Goal: Register for event/course

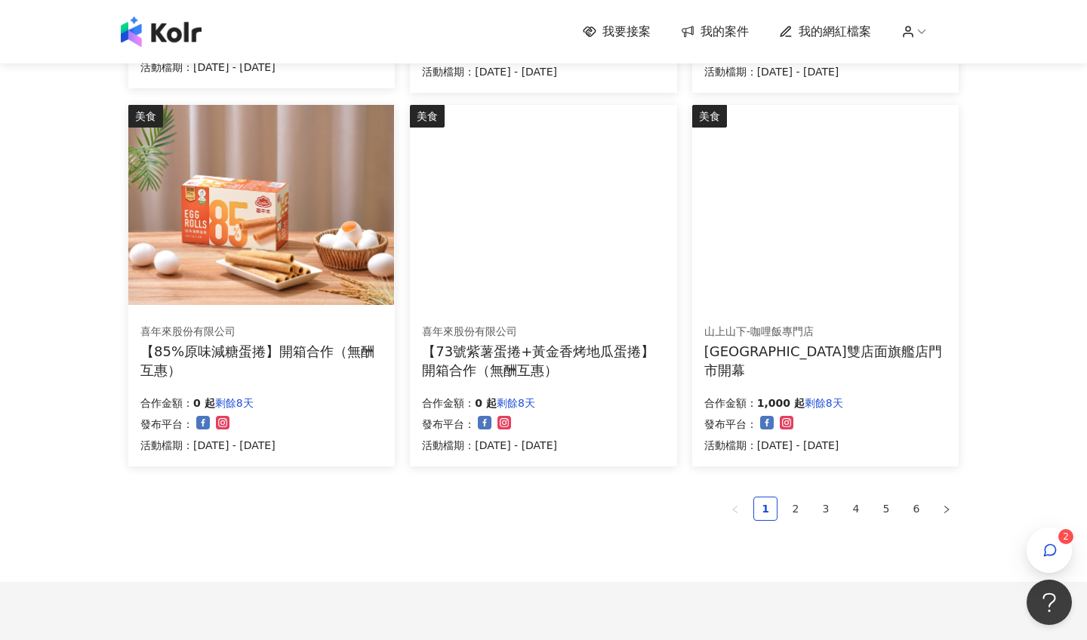
scroll to position [887, 0]
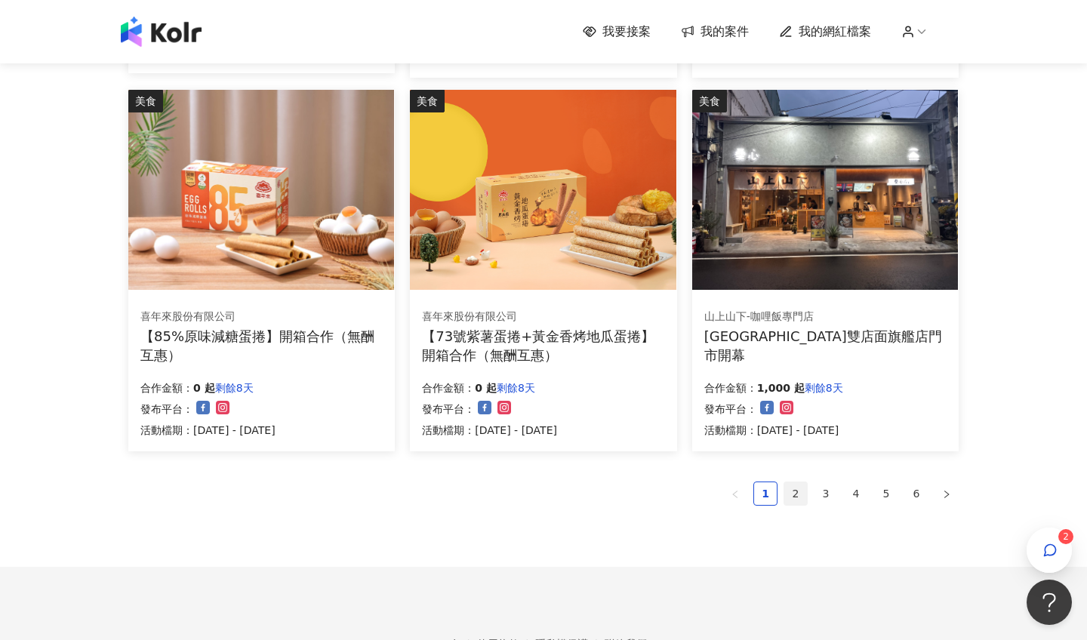
click at [794, 491] on link "2" at bounding box center [795, 493] width 23 height 23
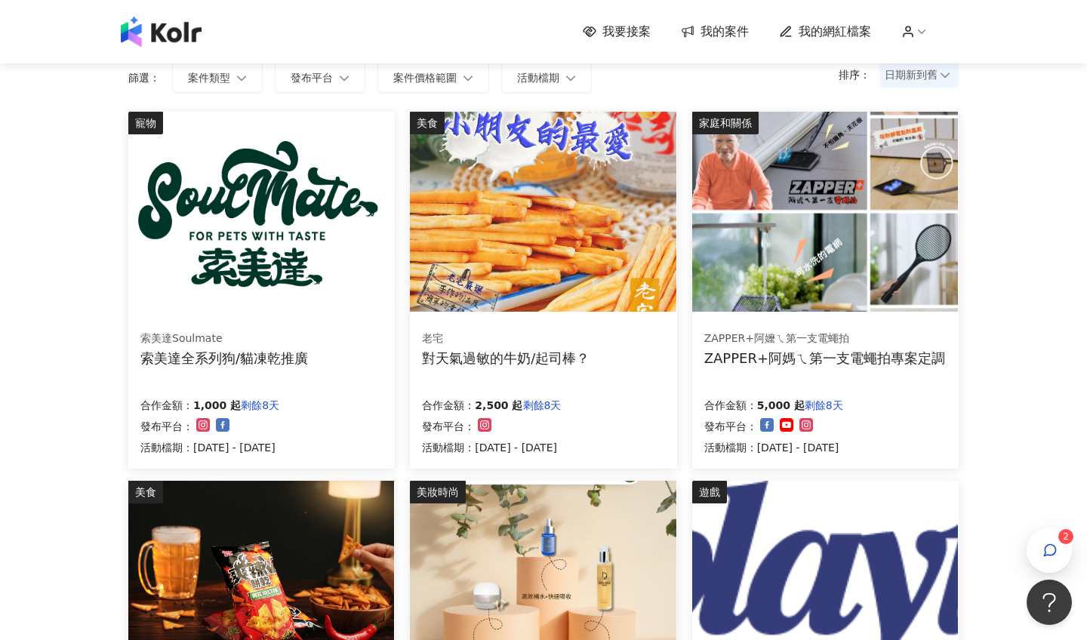
scroll to position [119, 0]
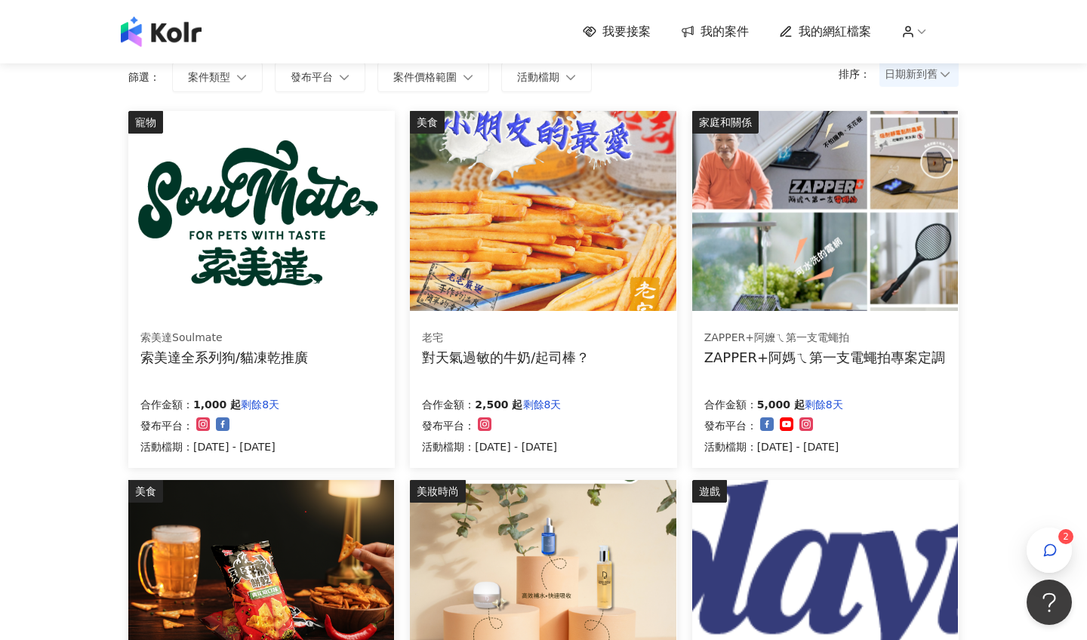
click at [814, 286] on img at bounding box center [825, 211] width 266 height 200
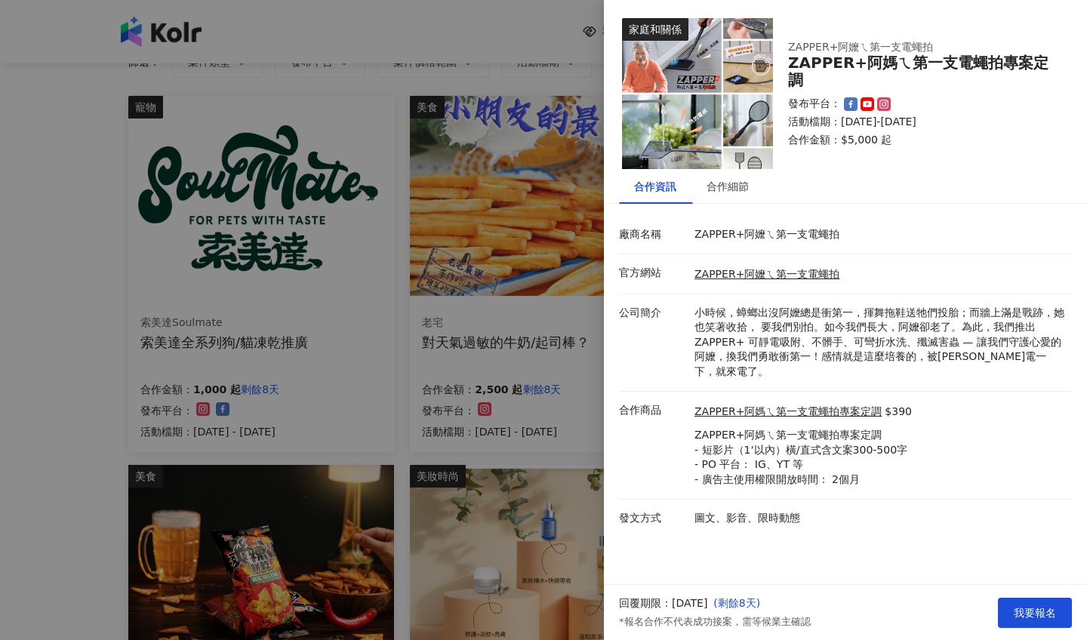
scroll to position [137, 0]
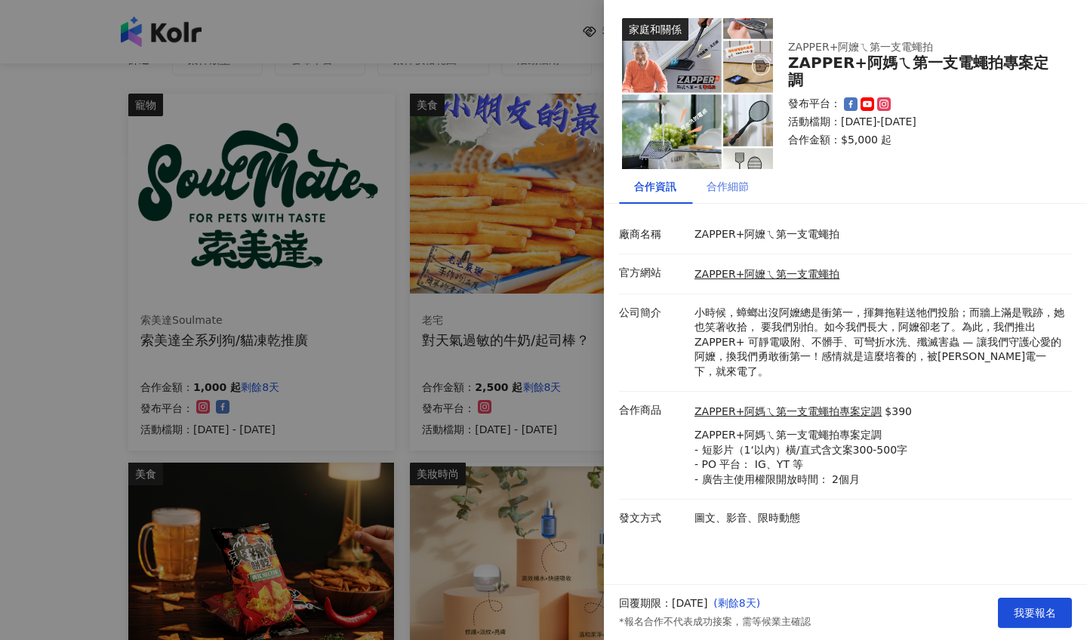
click at [719, 199] on div "合作細節" at bounding box center [727, 186] width 72 height 35
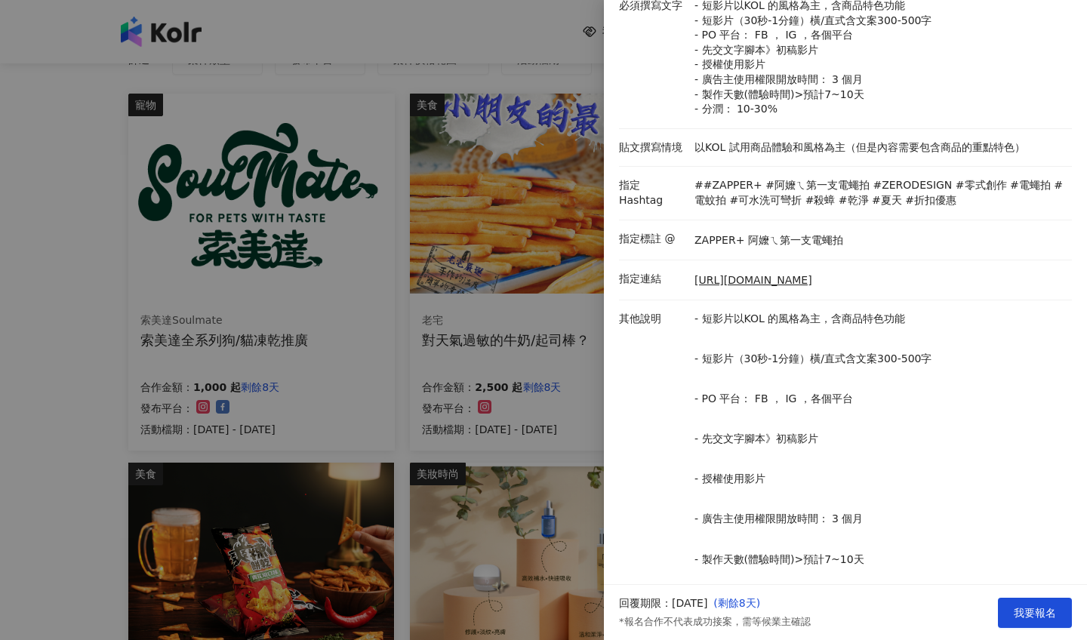
scroll to position [229, 26]
click at [1004, 607] on button "我要報名" at bounding box center [1035, 613] width 74 height 30
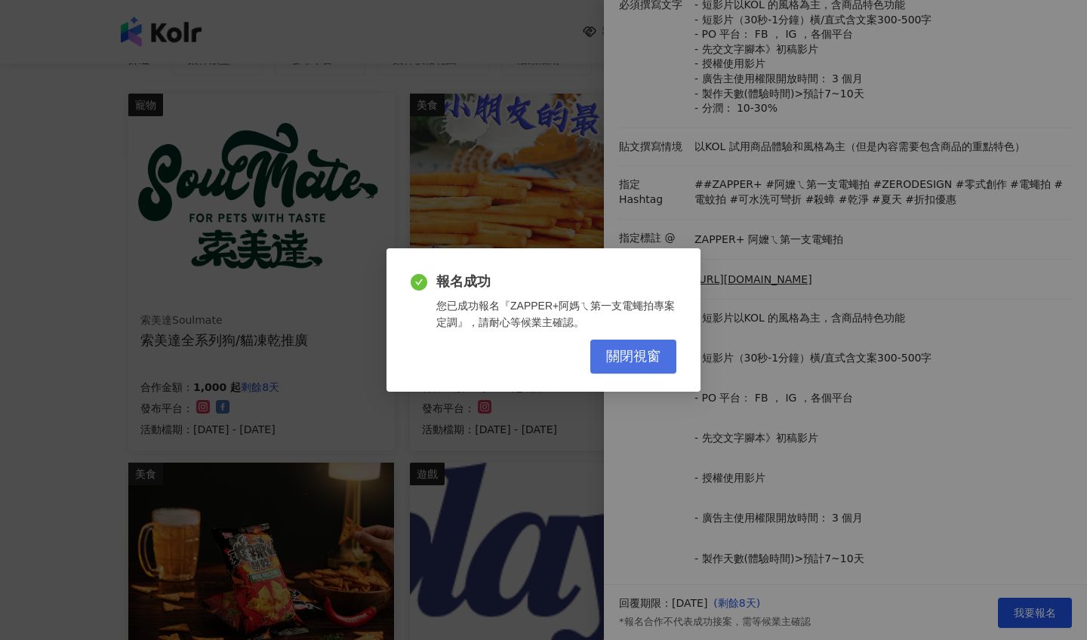
click at [653, 352] on span "關閉視窗" at bounding box center [633, 357] width 54 height 17
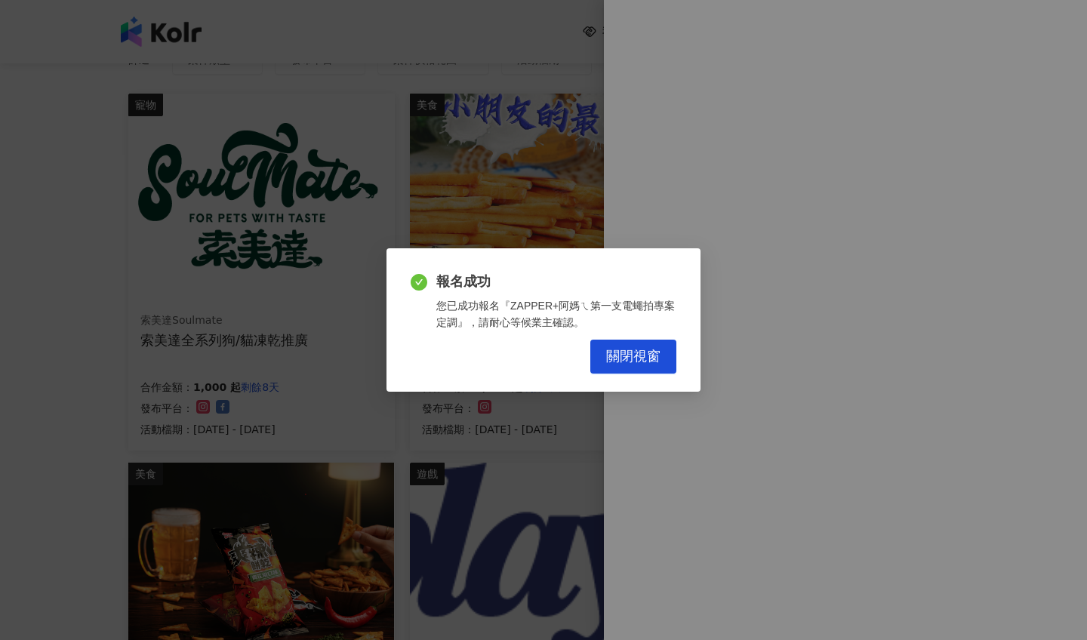
scroll to position [0, 0]
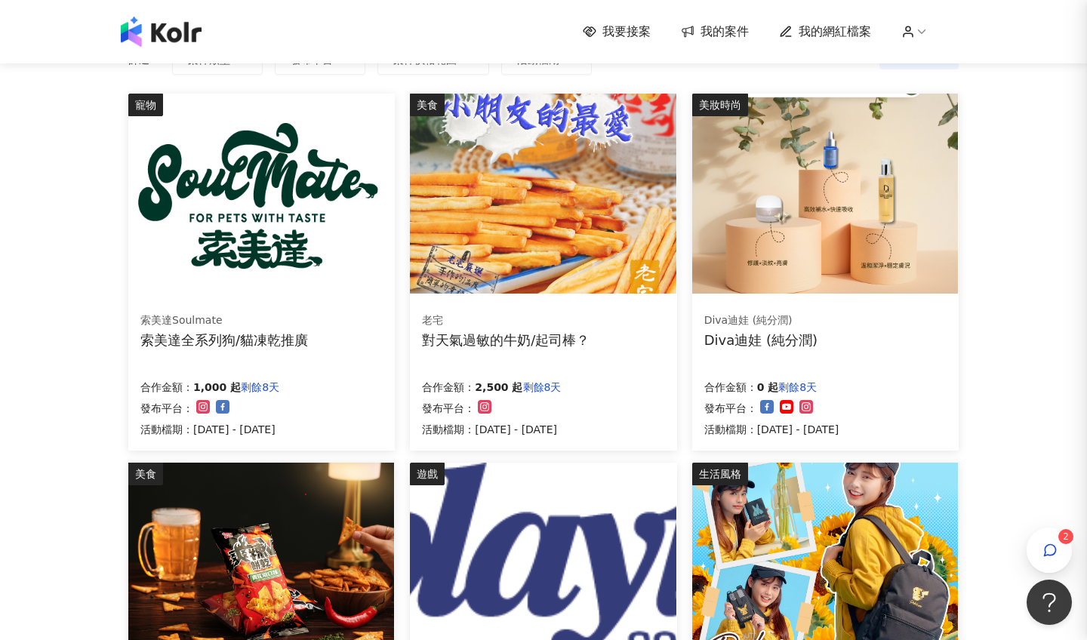
click at [518, 217] on img at bounding box center [543, 194] width 266 height 200
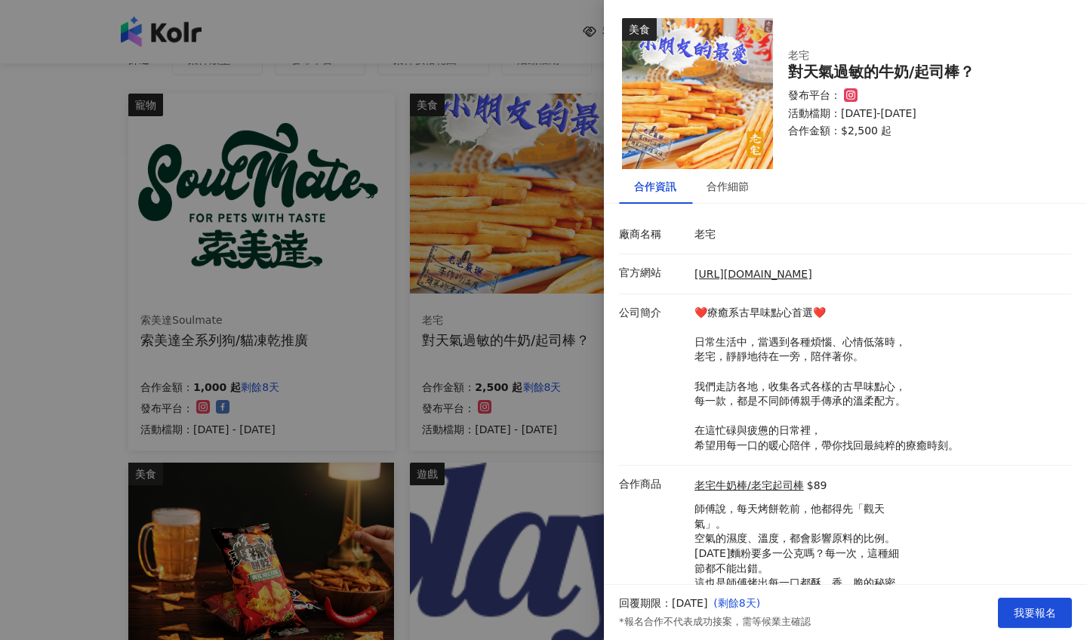
click at [496, 143] on div at bounding box center [543, 320] width 1087 height 640
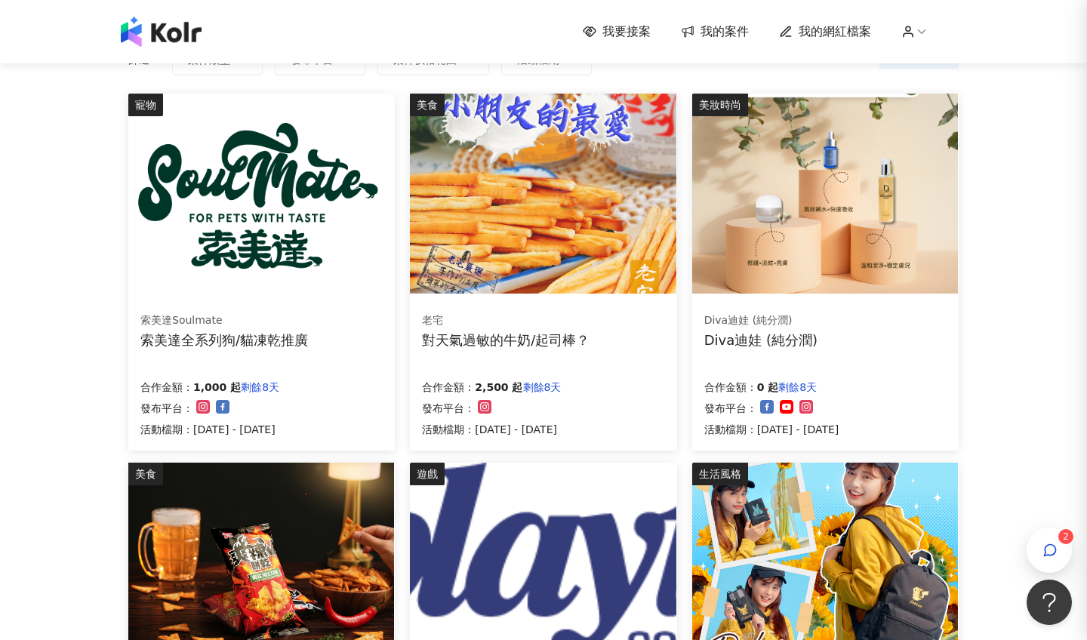
scroll to position [130, 0]
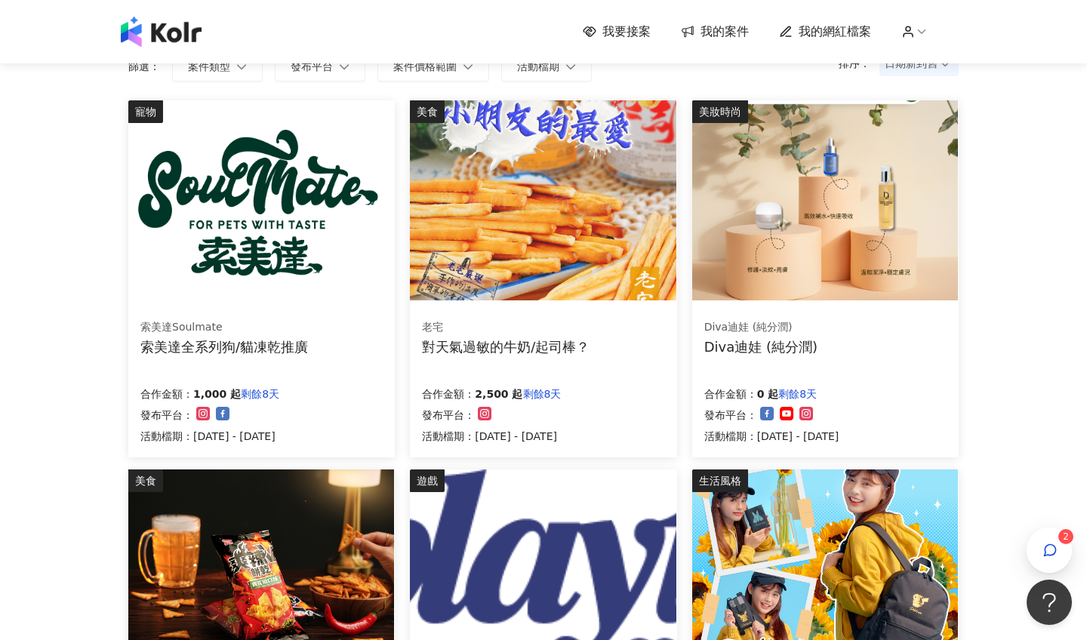
click at [706, 38] on span "我的案件" at bounding box center [724, 31] width 48 height 17
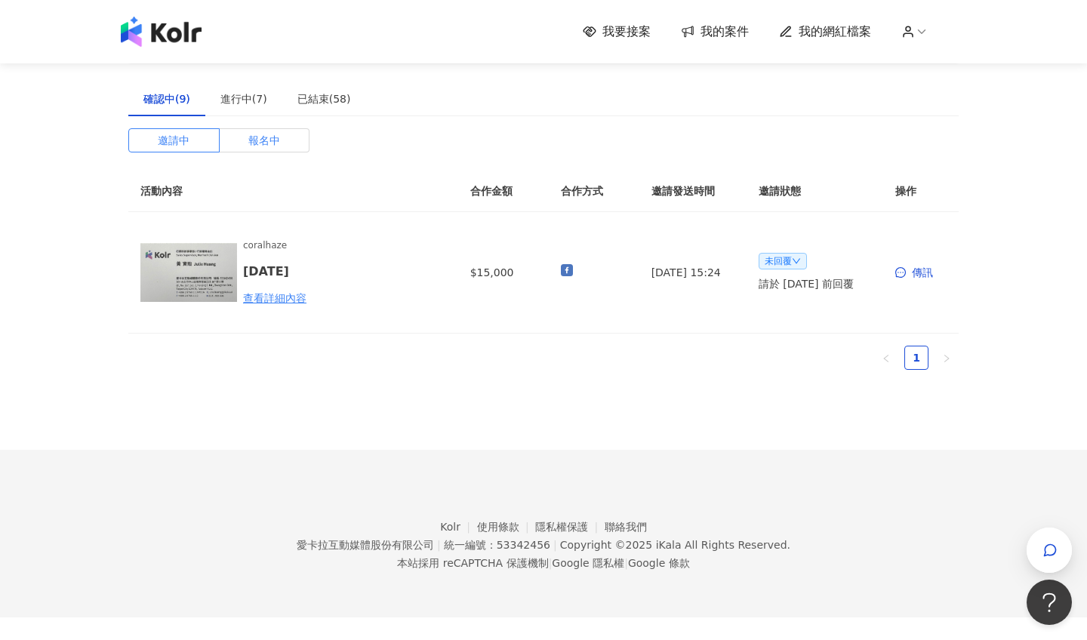
click at [275, 150] on span "報名中" at bounding box center [264, 140] width 32 height 23
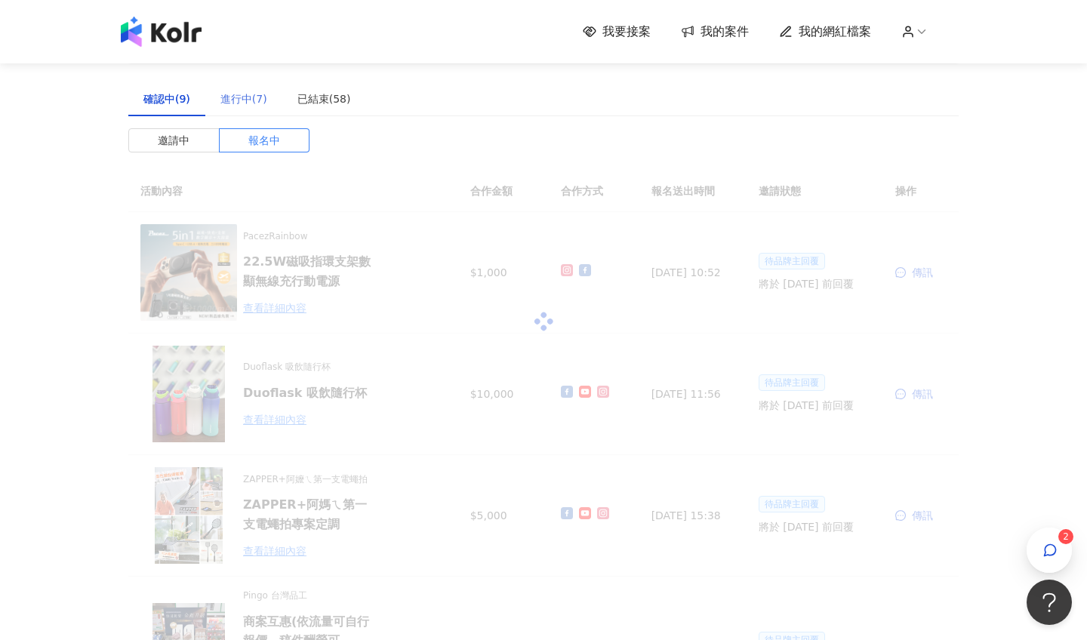
click at [252, 89] on div "進行中(7)" at bounding box center [243, 98] width 77 height 35
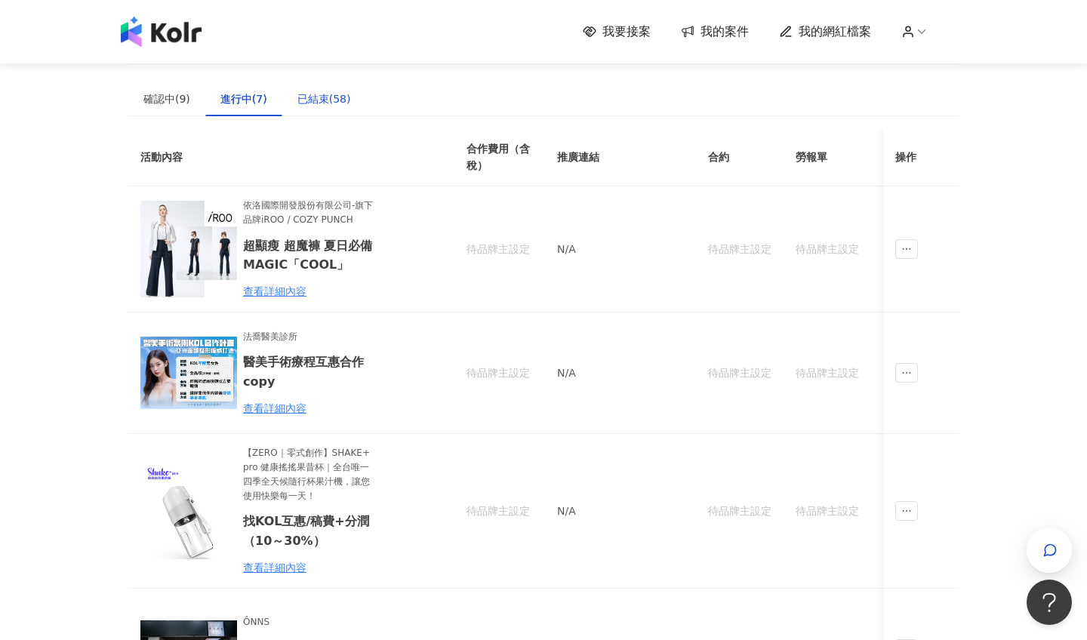
click at [322, 102] on div "已結束(58)" at bounding box center [324, 99] width 54 height 17
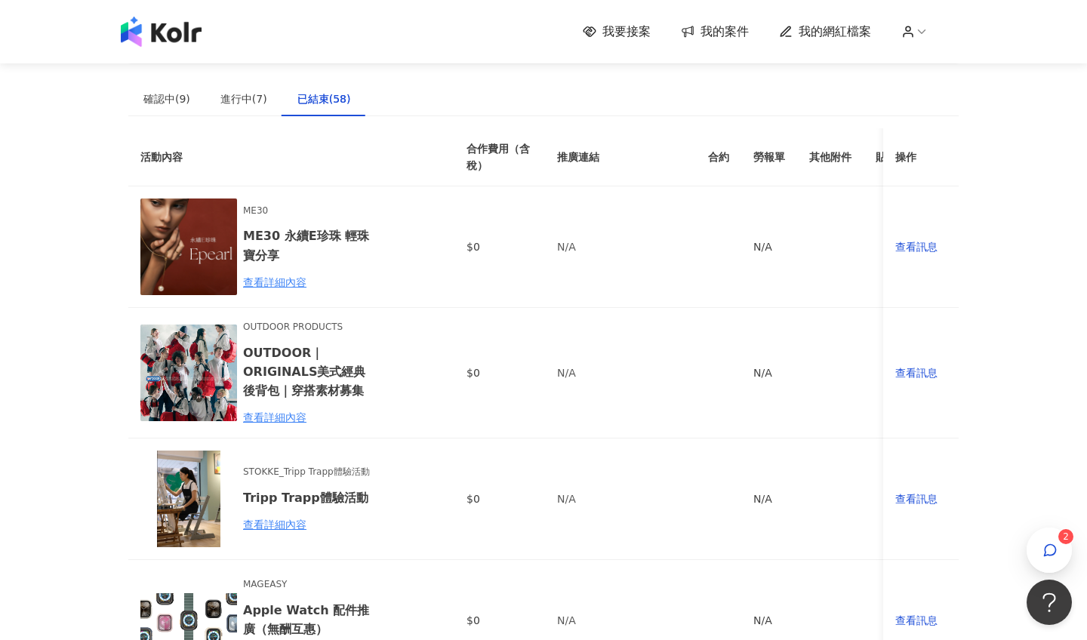
click at [165, 32] on img at bounding box center [161, 32] width 81 height 30
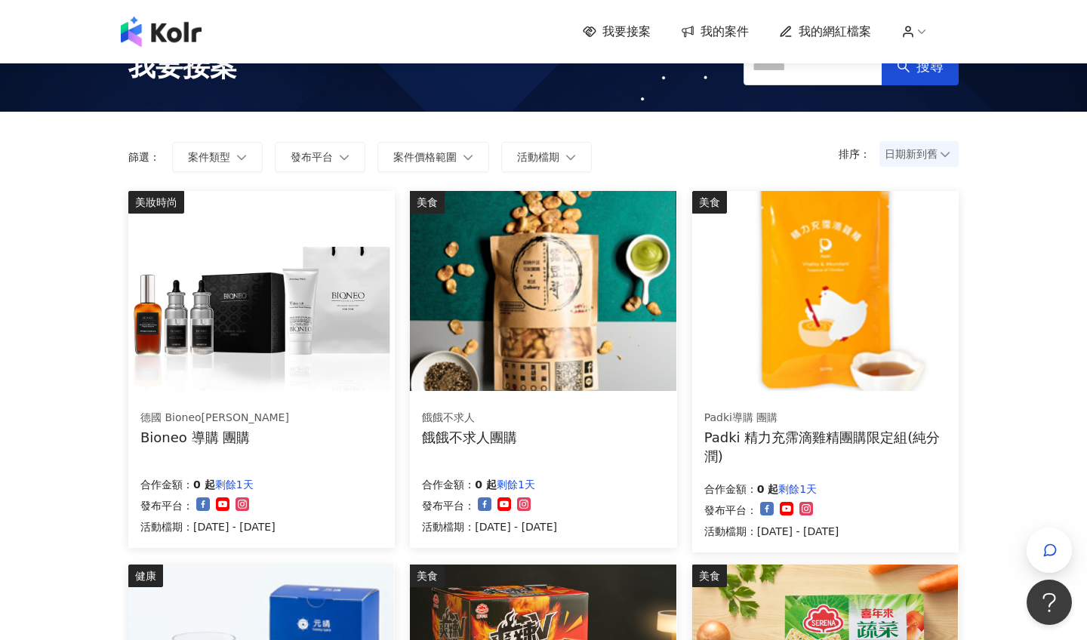
scroll to position [169, 0]
